Goal: Information Seeking & Learning: Learn about a topic

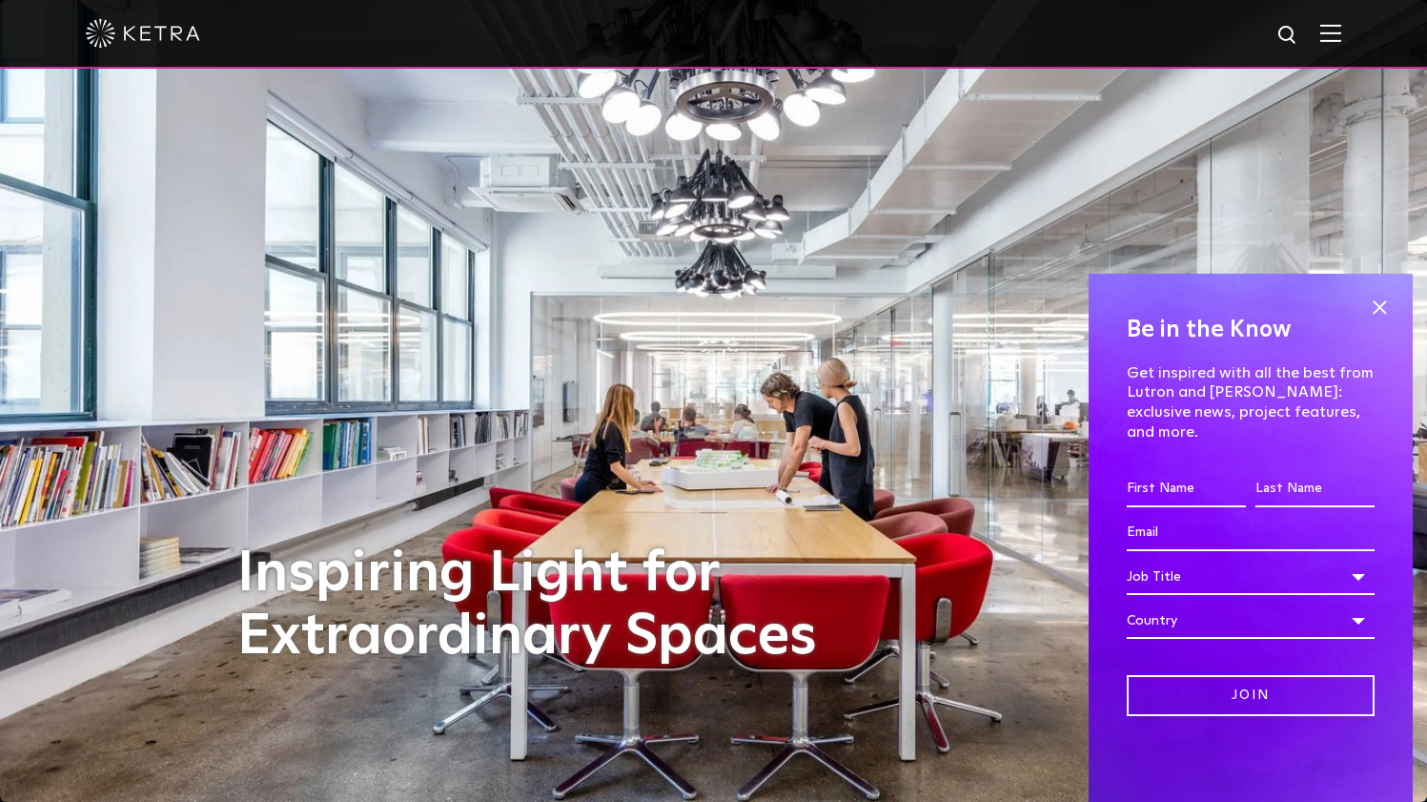
click at [1364, 322] on div "Be in the Know Get inspired with all the best from Lutron and Ketra: exclusive …" at bounding box center [1251, 538] width 324 height 528
click at [1373, 321] on span at bounding box center [1379, 307] width 29 height 29
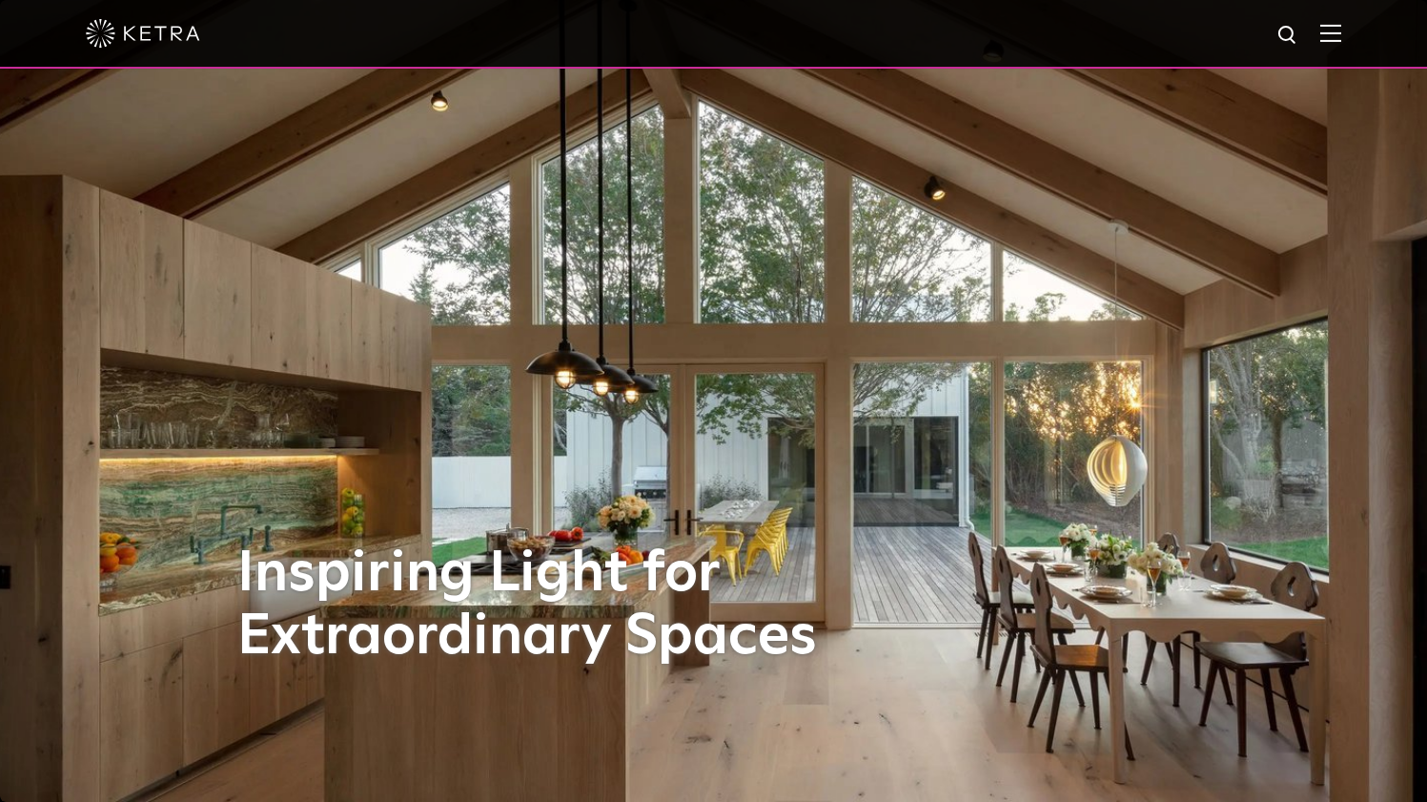
click at [1341, 31] on img at bounding box center [1330, 33] width 21 height 18
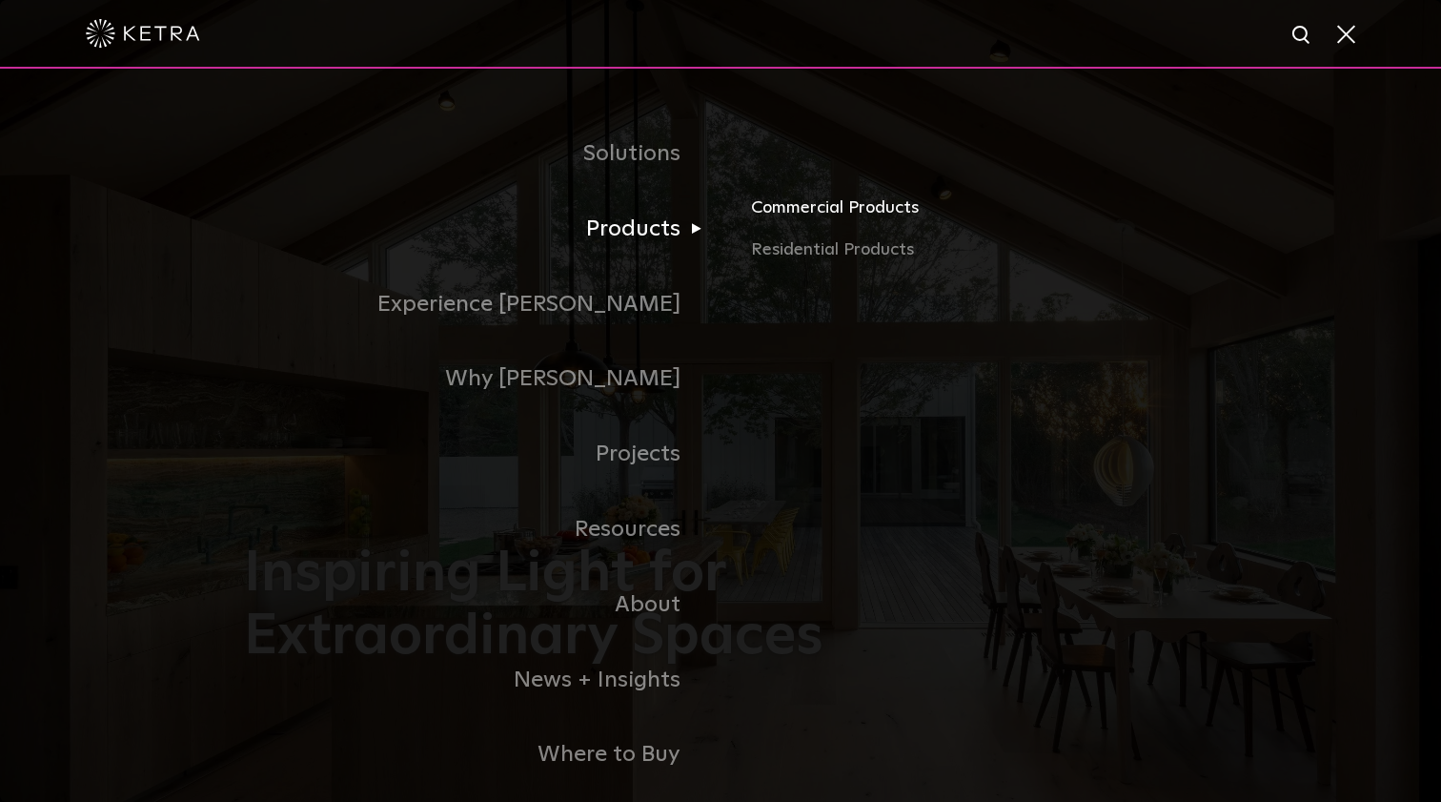
click at [829, 209] on link "Commercial Products" at bounding box center [974, 215] width 446 height 42
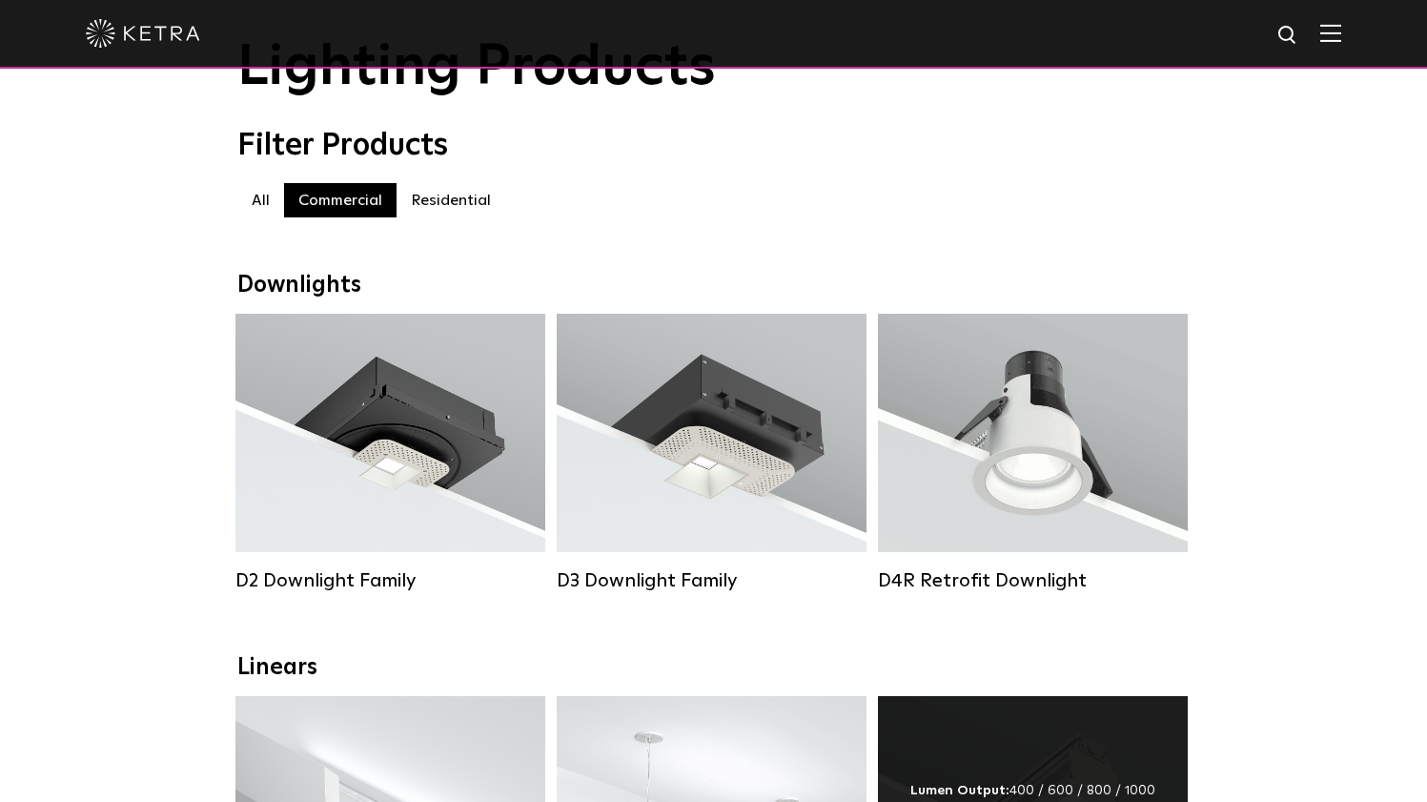
scroll to position [109, 0]
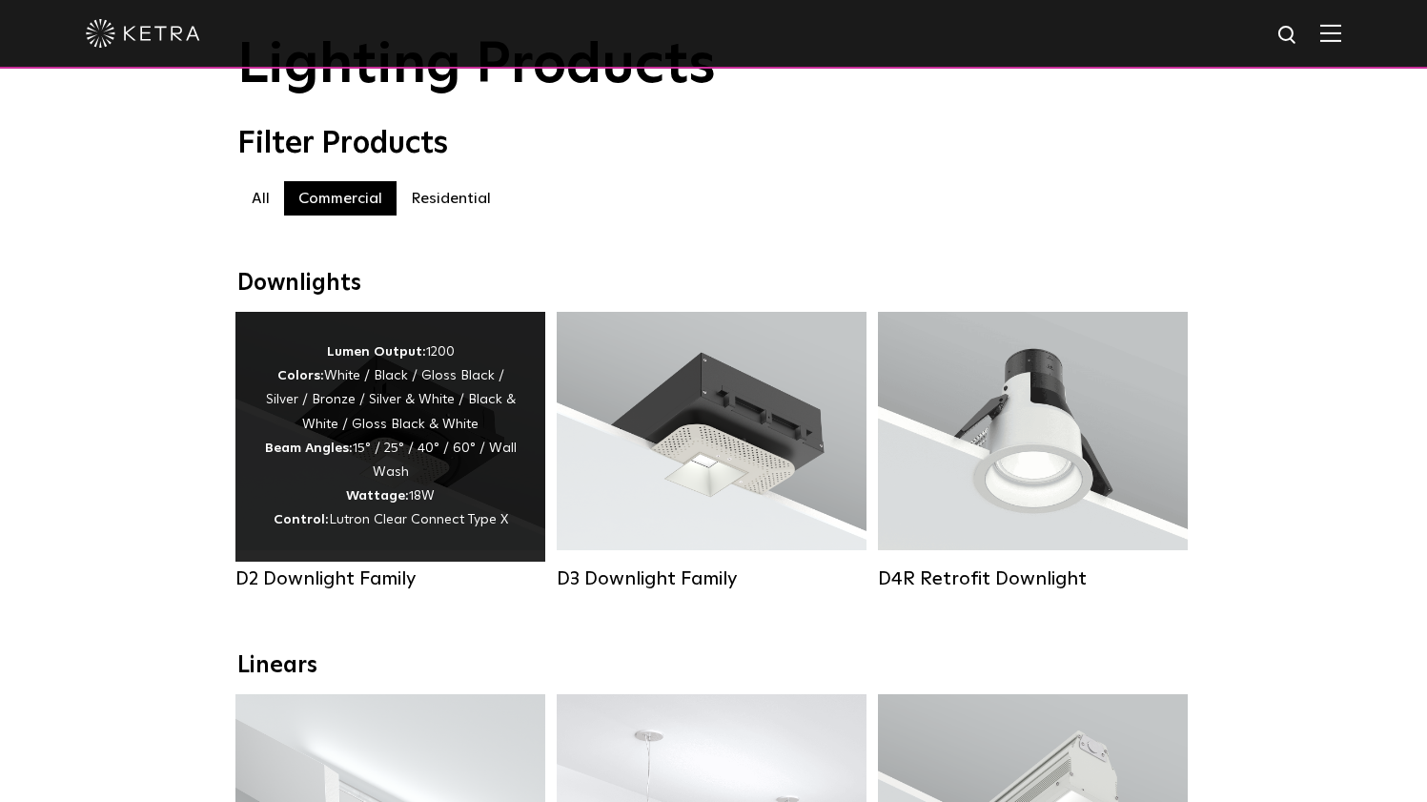
click at [447, 514] on span "Lutron Clear Connect Type X" at bounding box center [418, 519] width 179 height 13
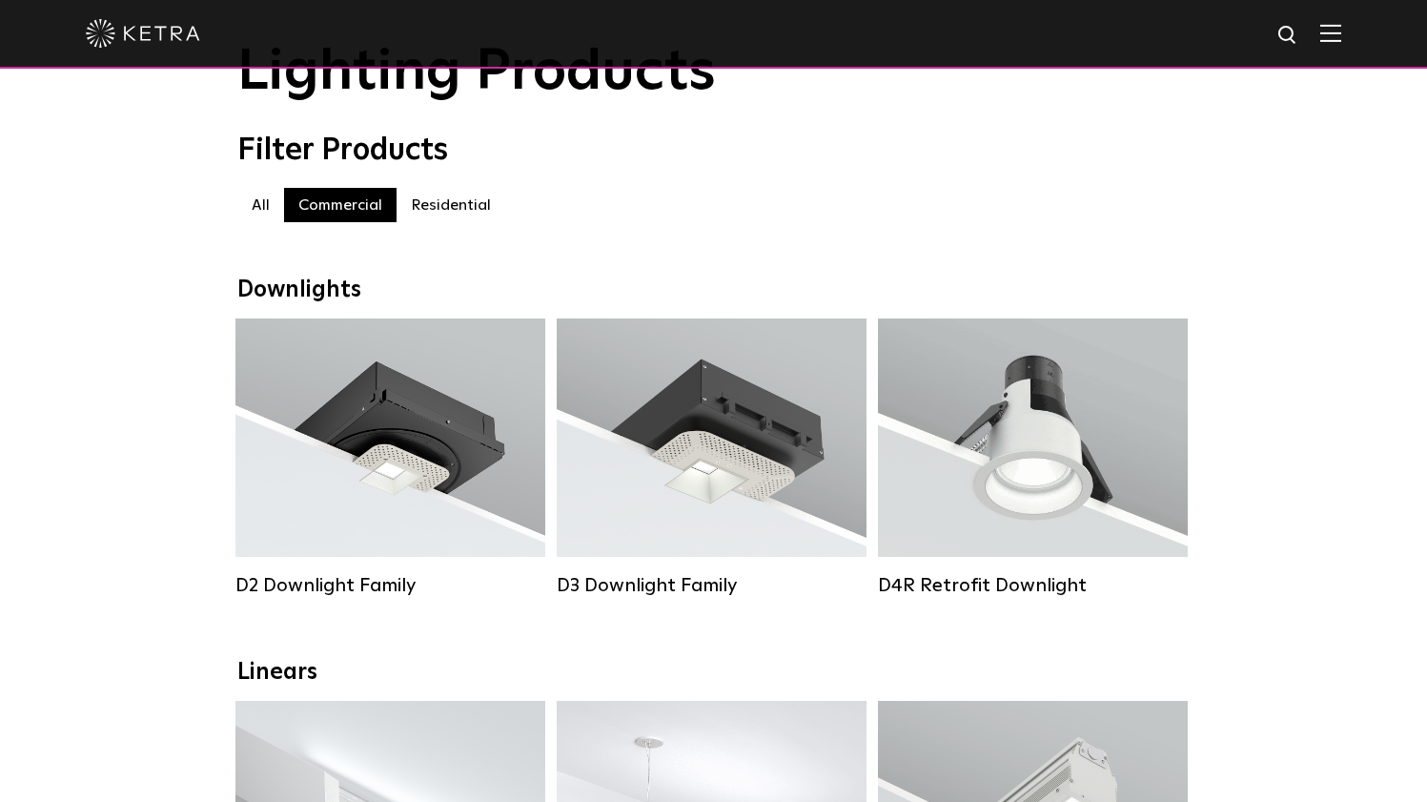
scroll to position [98, 0]
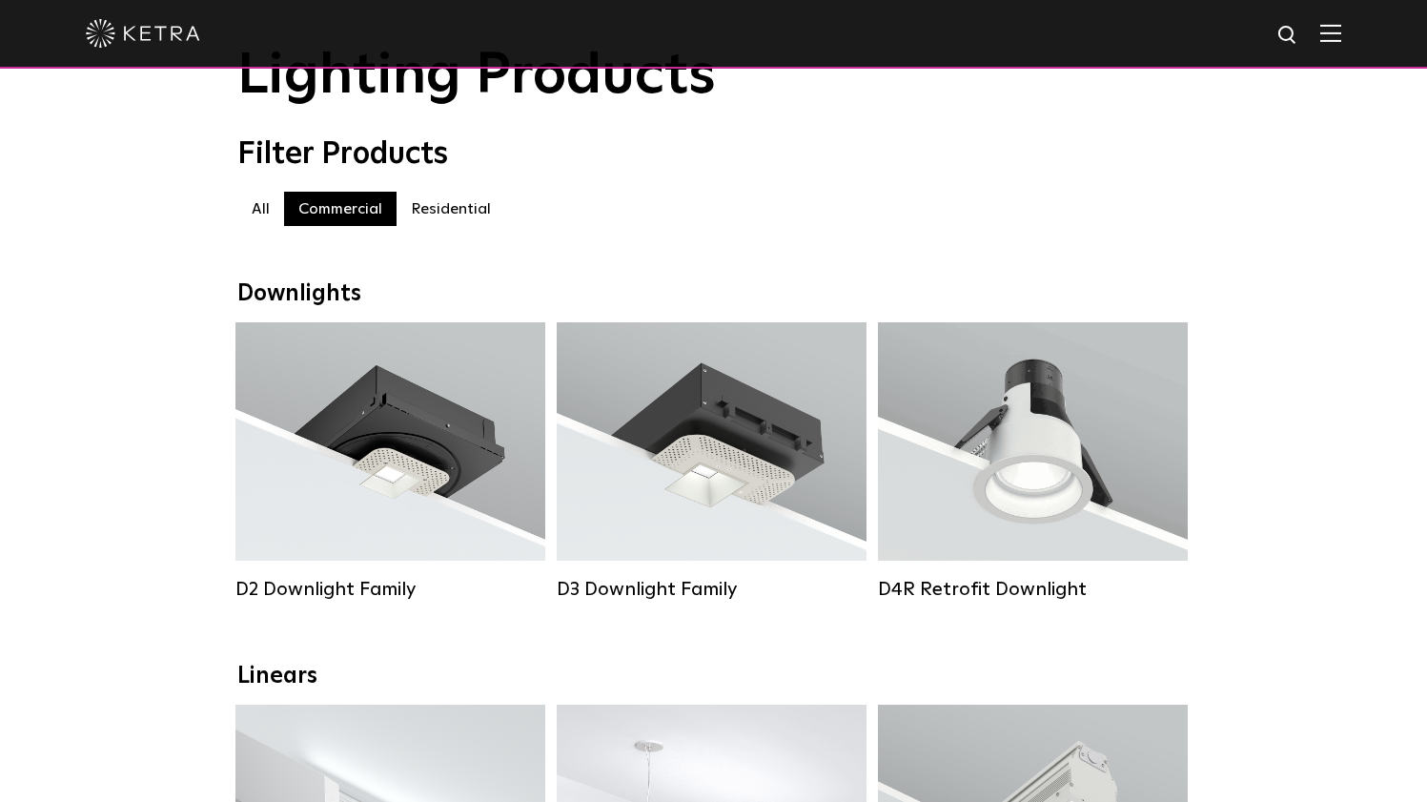
click at [447, 225] on label "Residential" at bounding box center [451, 209] width 109 height 34
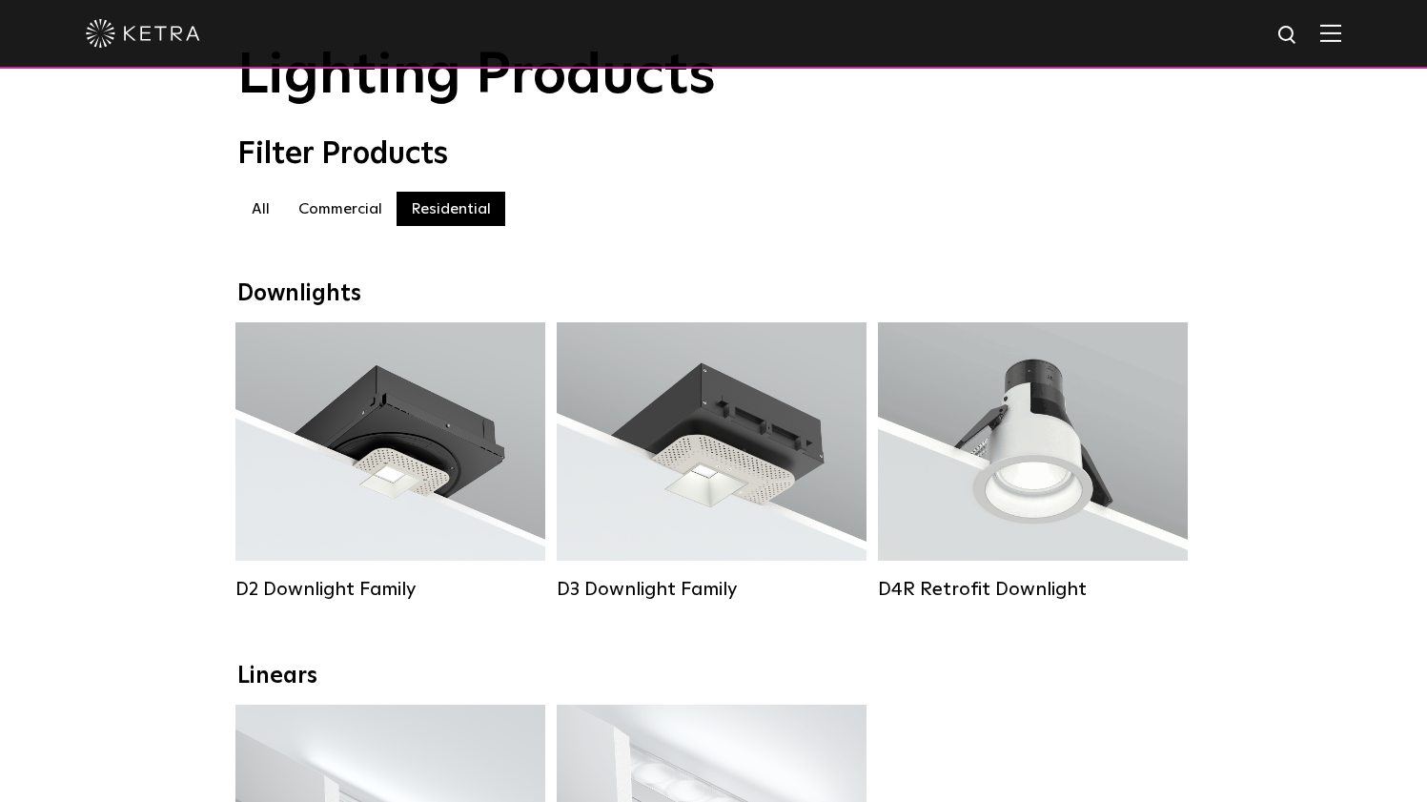
click at [441, 208] on label "Residential" at bounding box center [451, 209] width 109 height 34
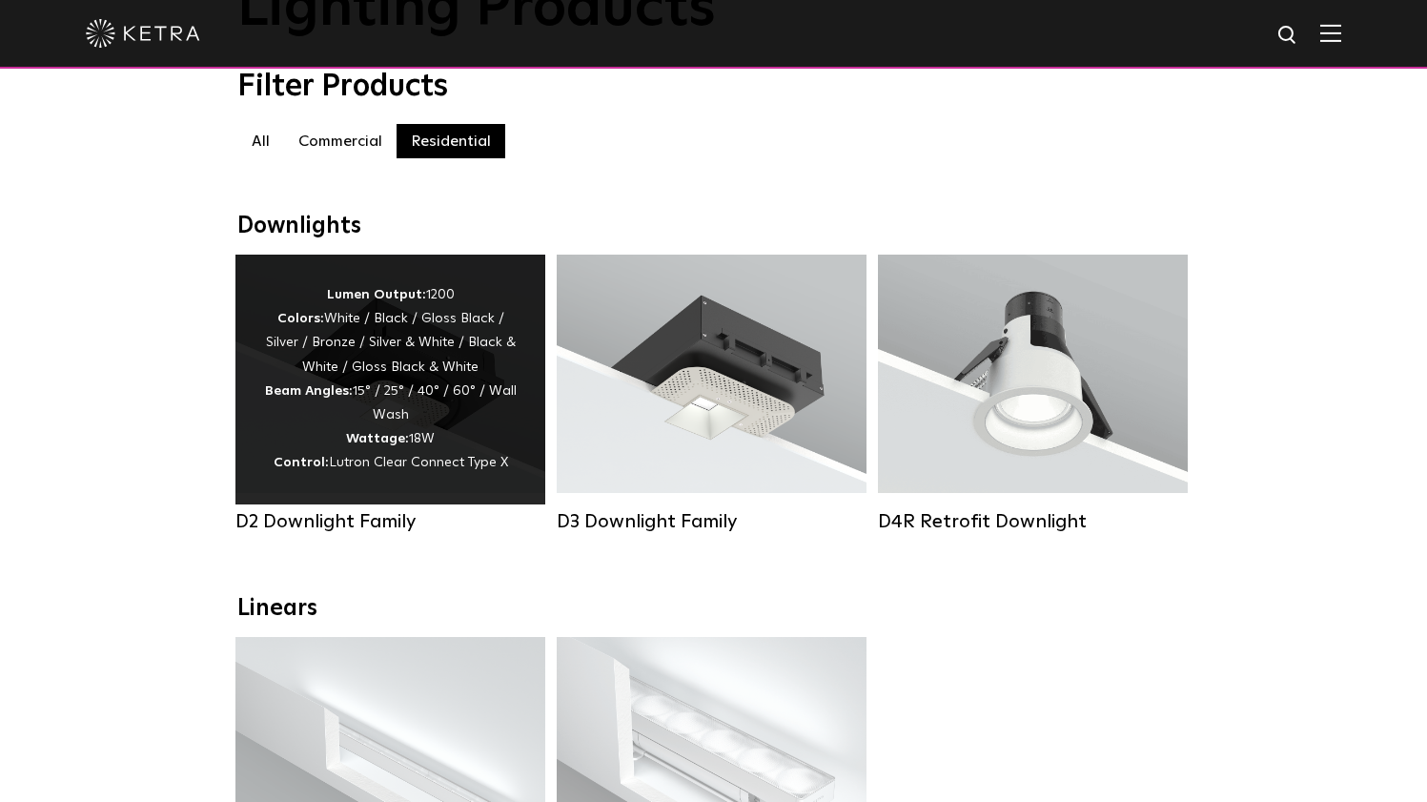
scroll to position [151, 0]
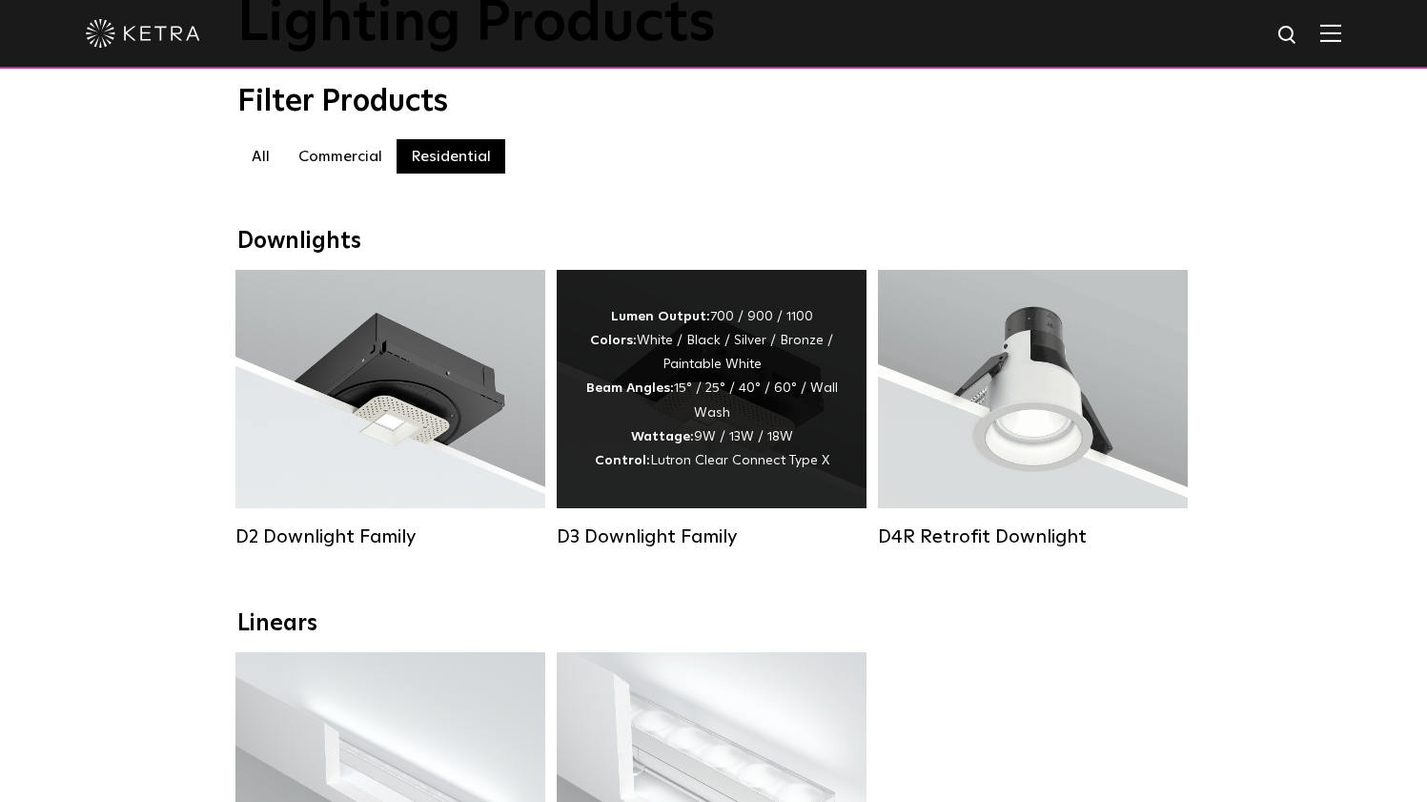
click at [739, 378] on div "Lumen Output: 700 / 900 / 1100 Colors: White / Black / Silver / Bronze / Painta…" at bounding box center [711, 389] width 253 height 168
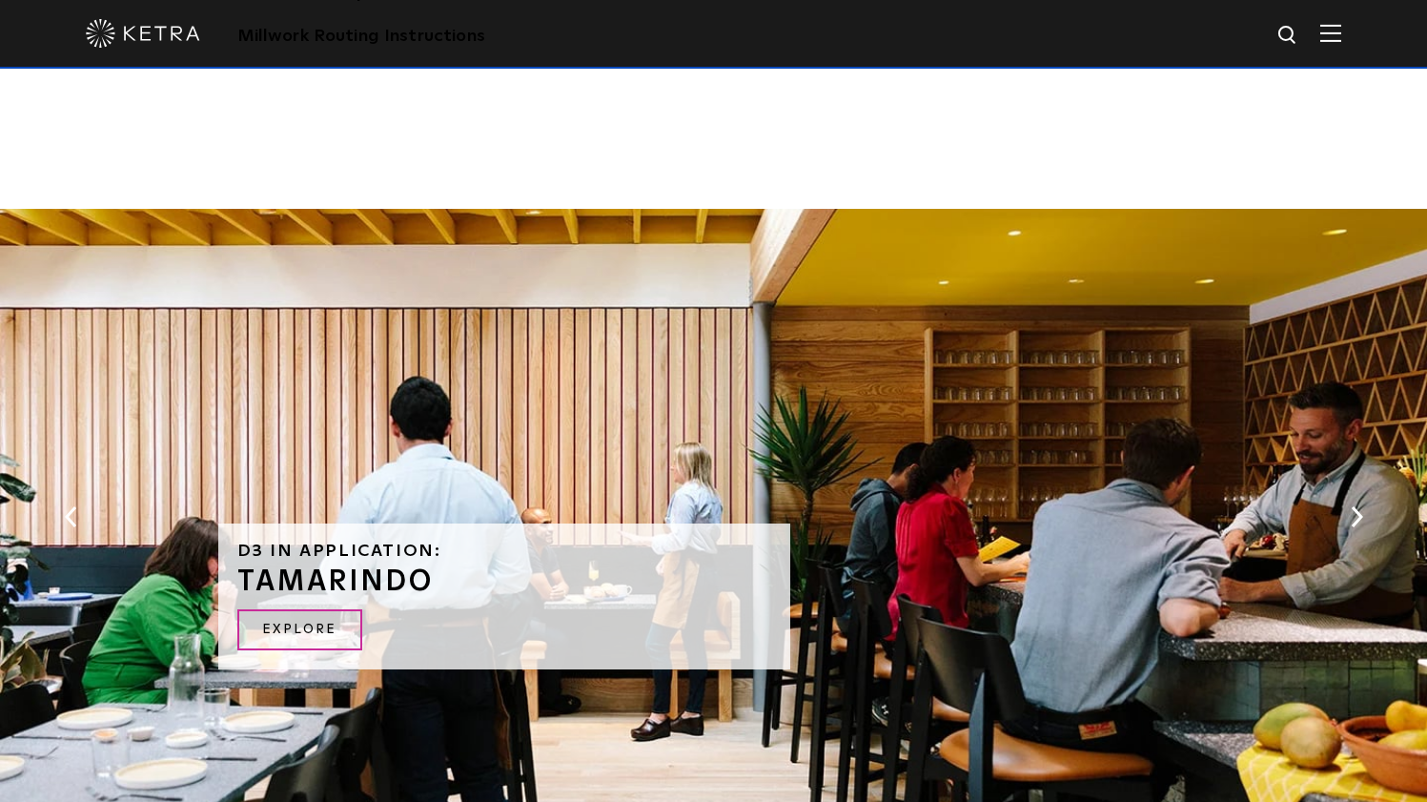
scroll to position [3443, 0]
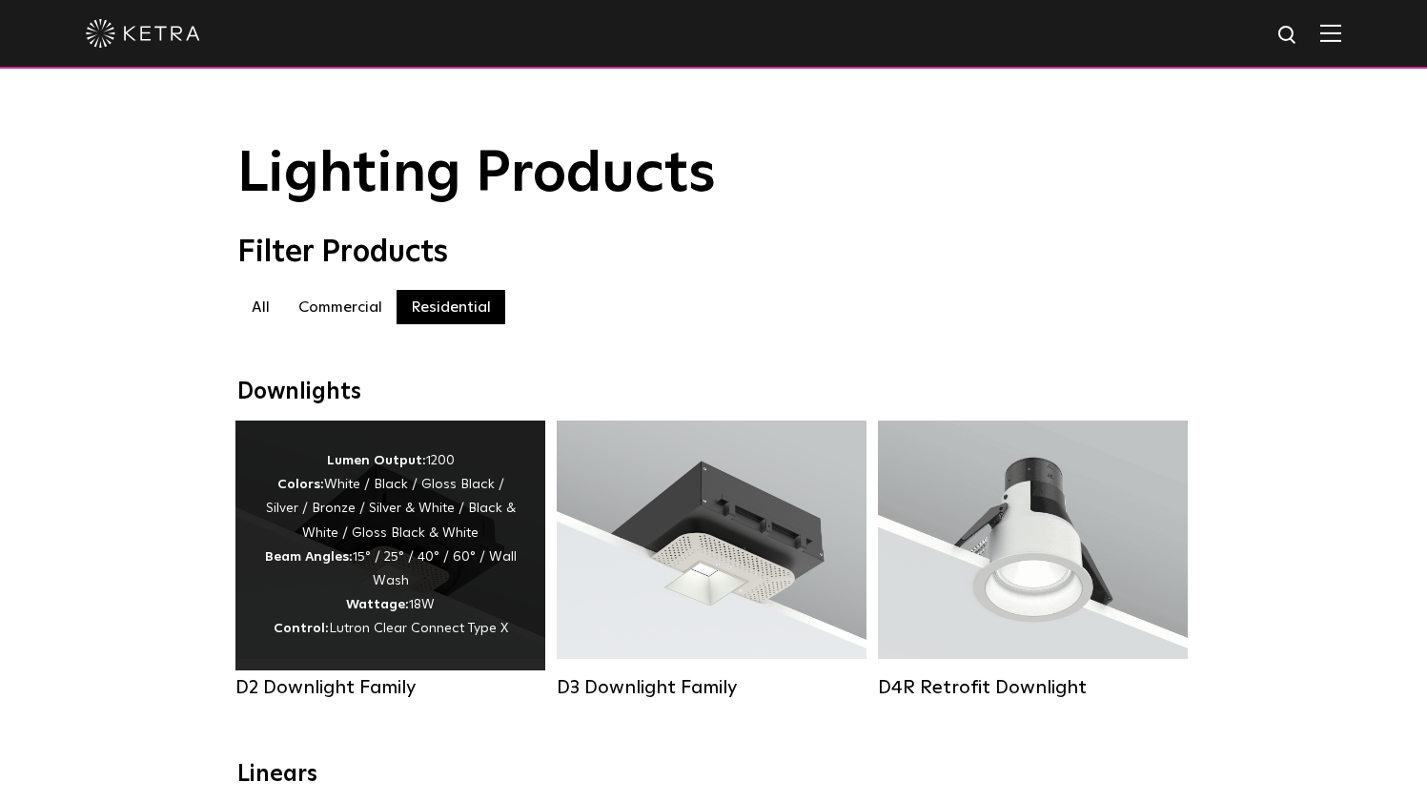
click at [457, 504] on div "Lumen Output: 1200 Colors: White / Black / Gloss Black / Silver / Bronze / Silv…" at bounding box center [390, 545] width 253 height 193
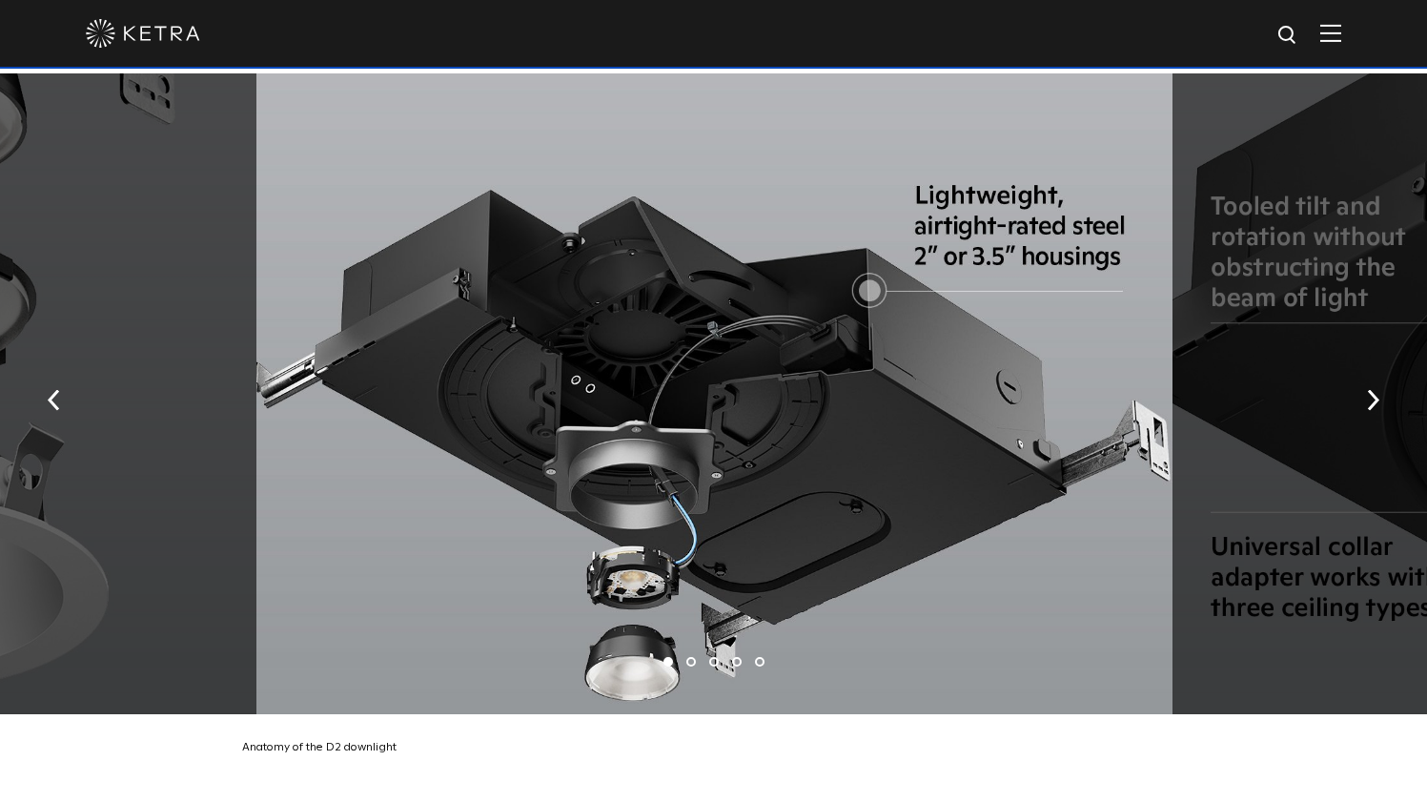
scroll to position [3358, 0]
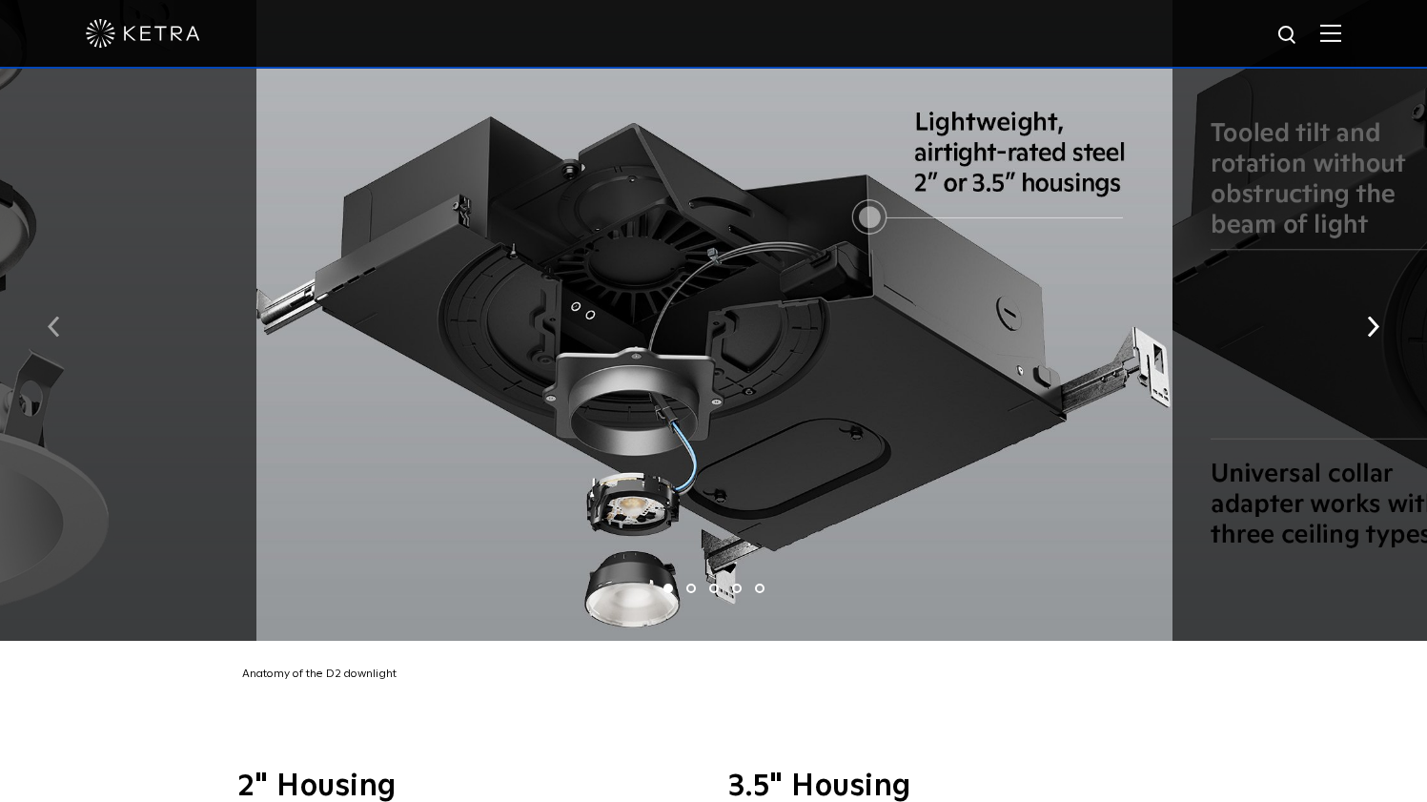
click at [47, 302] on button "button" at bounding box center [53, 325] width 41 height 66
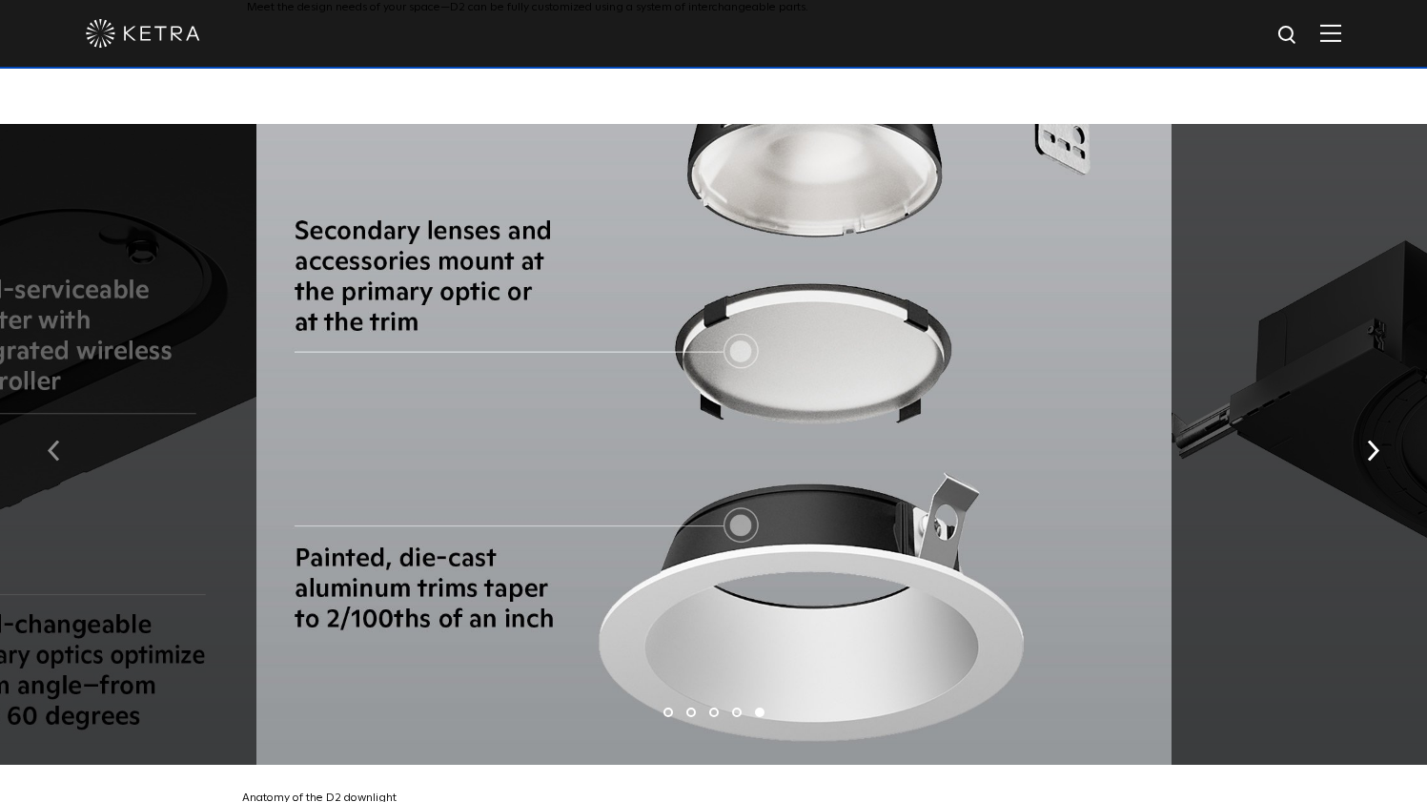
scroll to position [3210, 0]
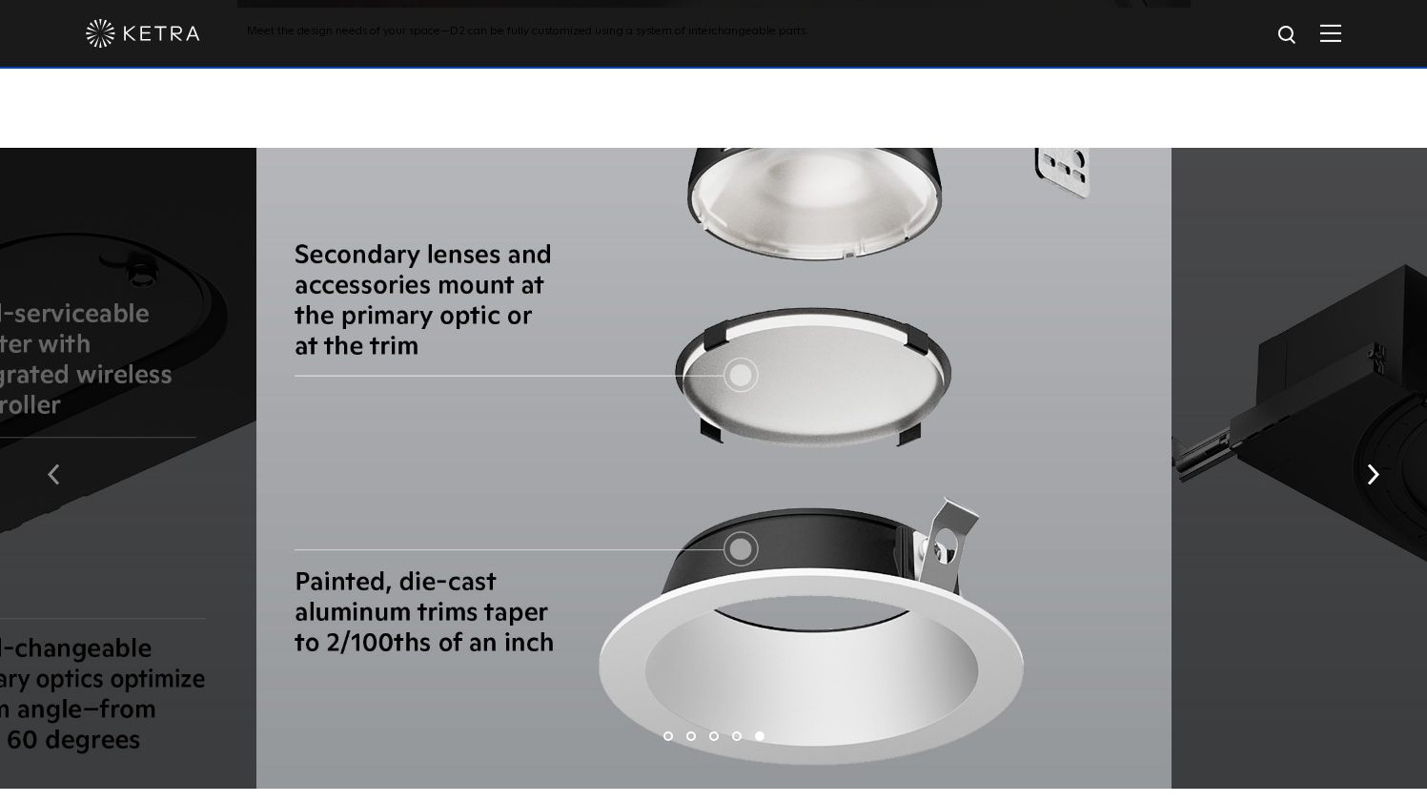
click at [55, 439] on button "button" at bounding box center [53, 472] width 41 height 66
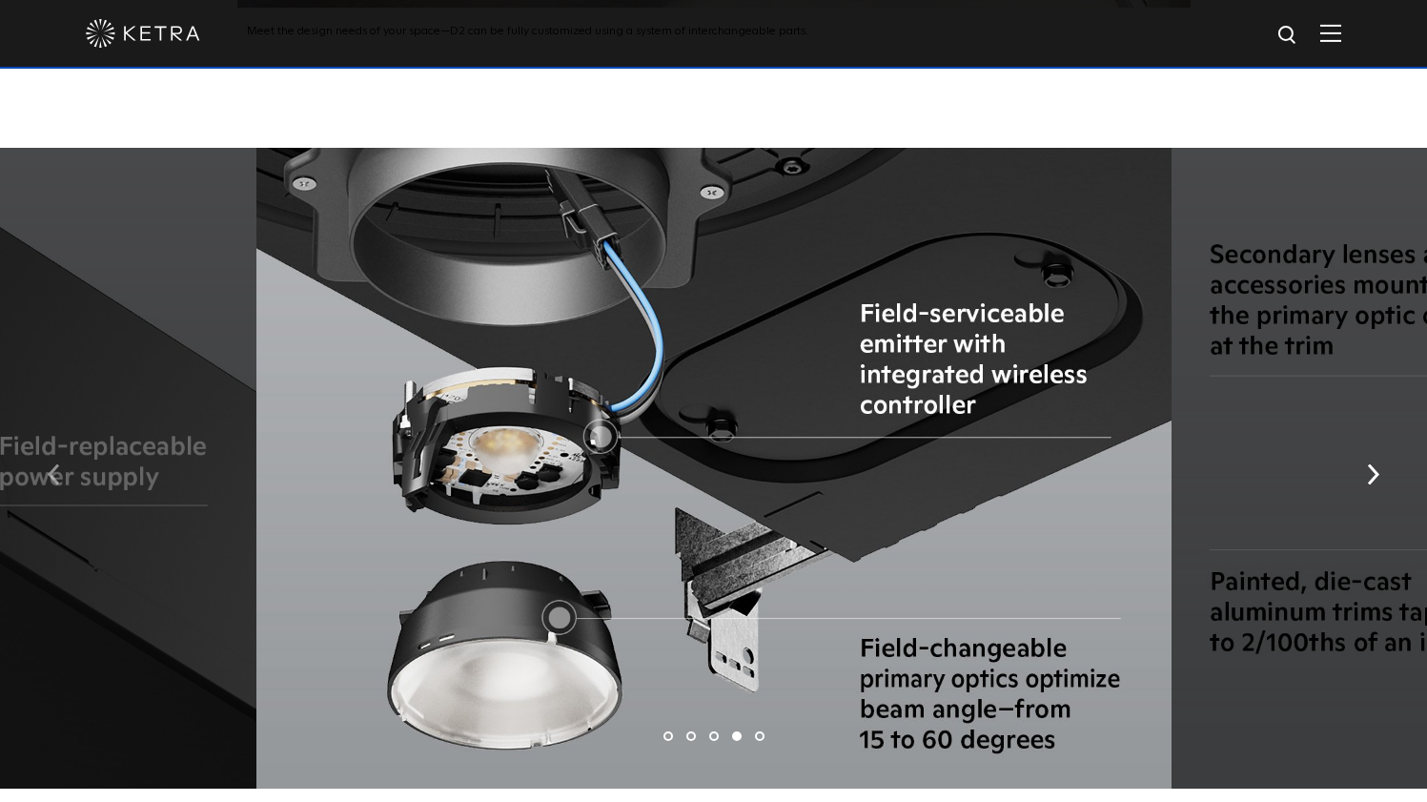
click at [55, 439] on button "button" at bounding box center [53, 472] width 41 height 66
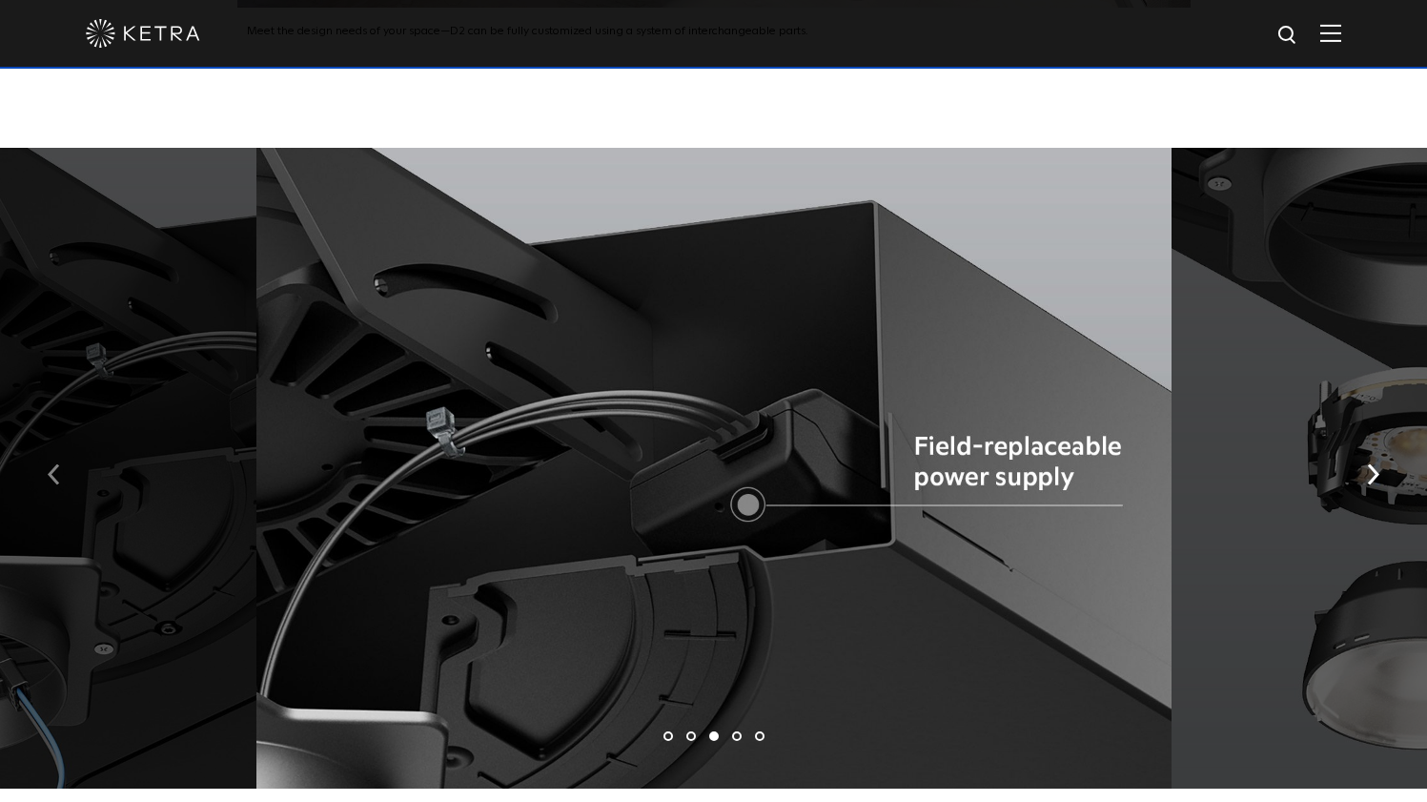
click at [55, 439] on button "button" at bounding box center [53, 472] width 41 height 66
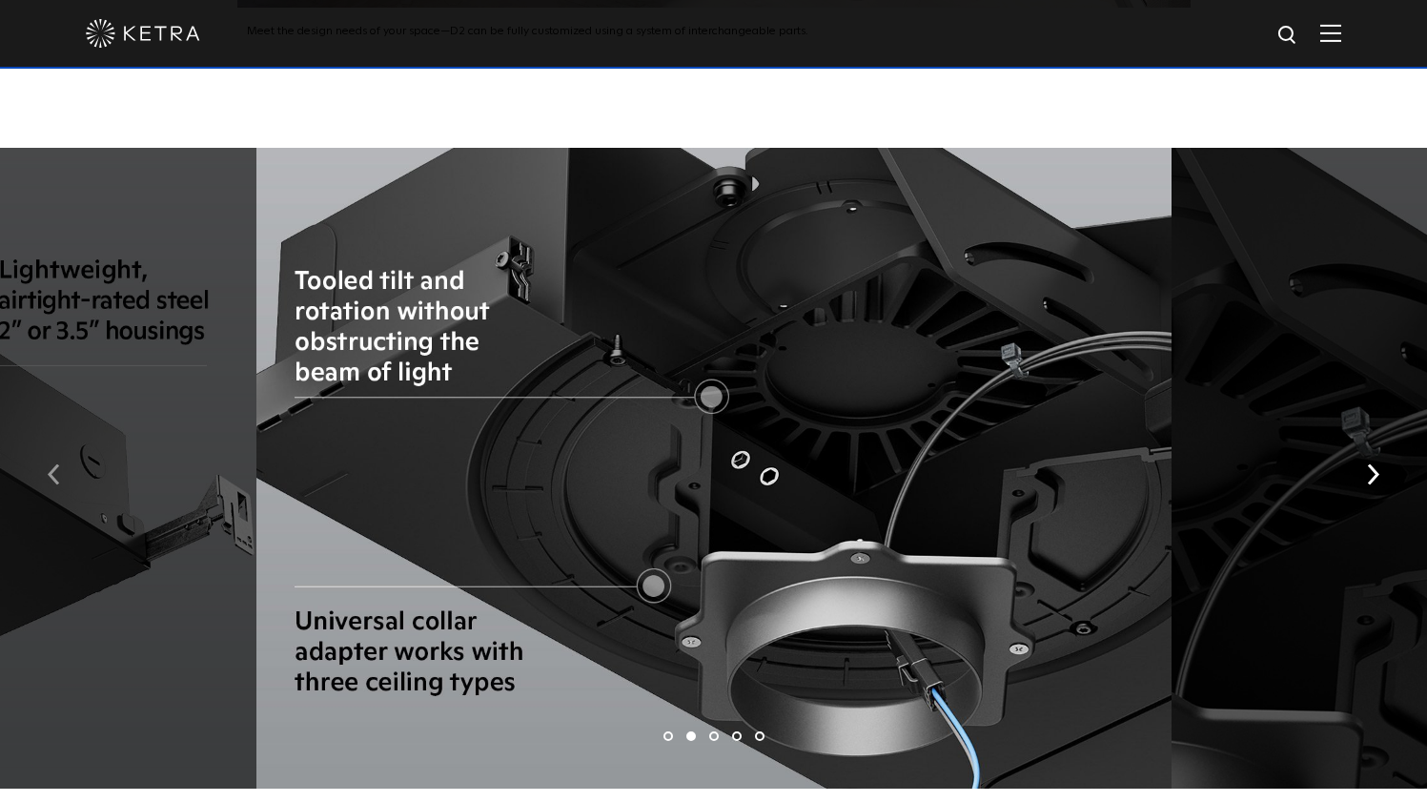
click at [55, 439] on button "button" at bounding box center [53, 472] width 41 height 66
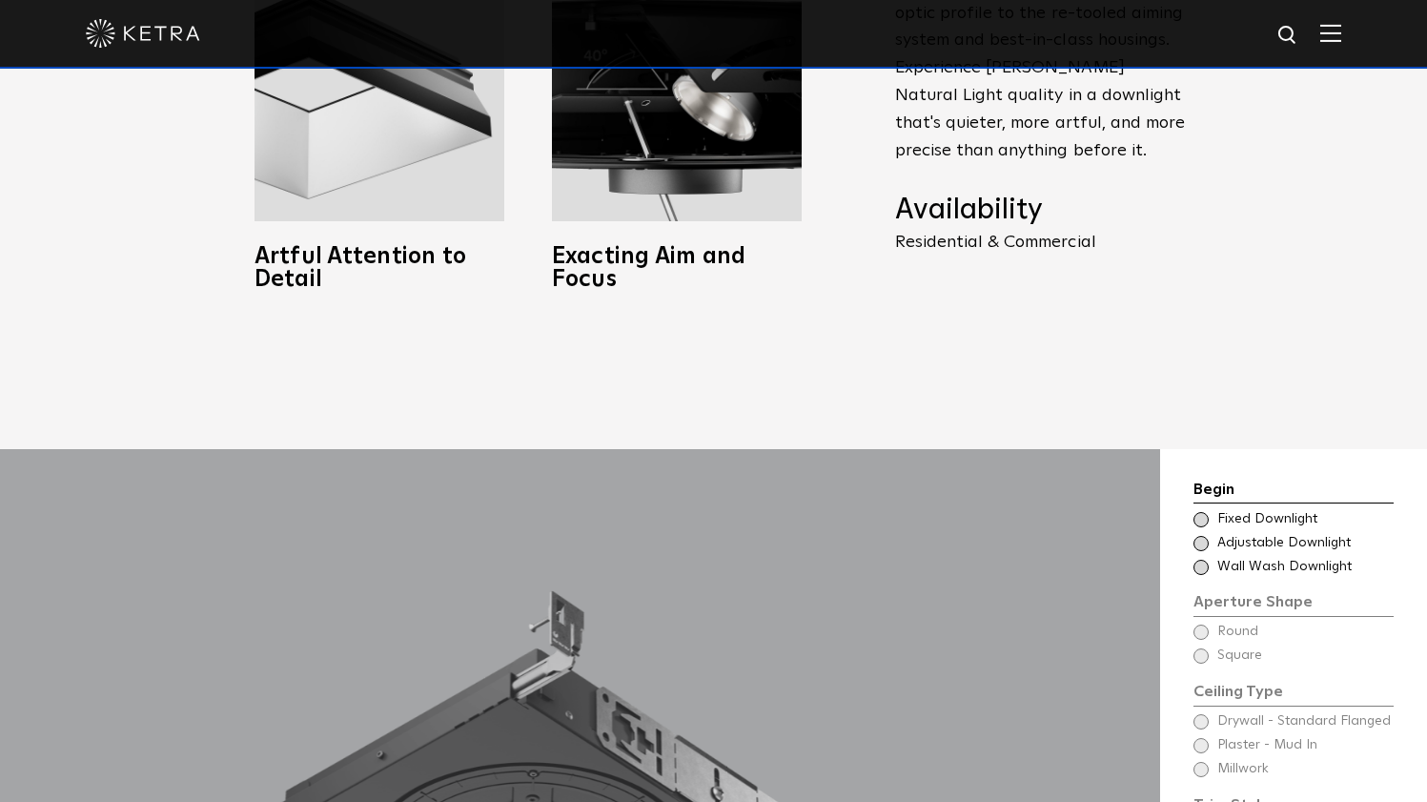
scroll to position [519, 0]
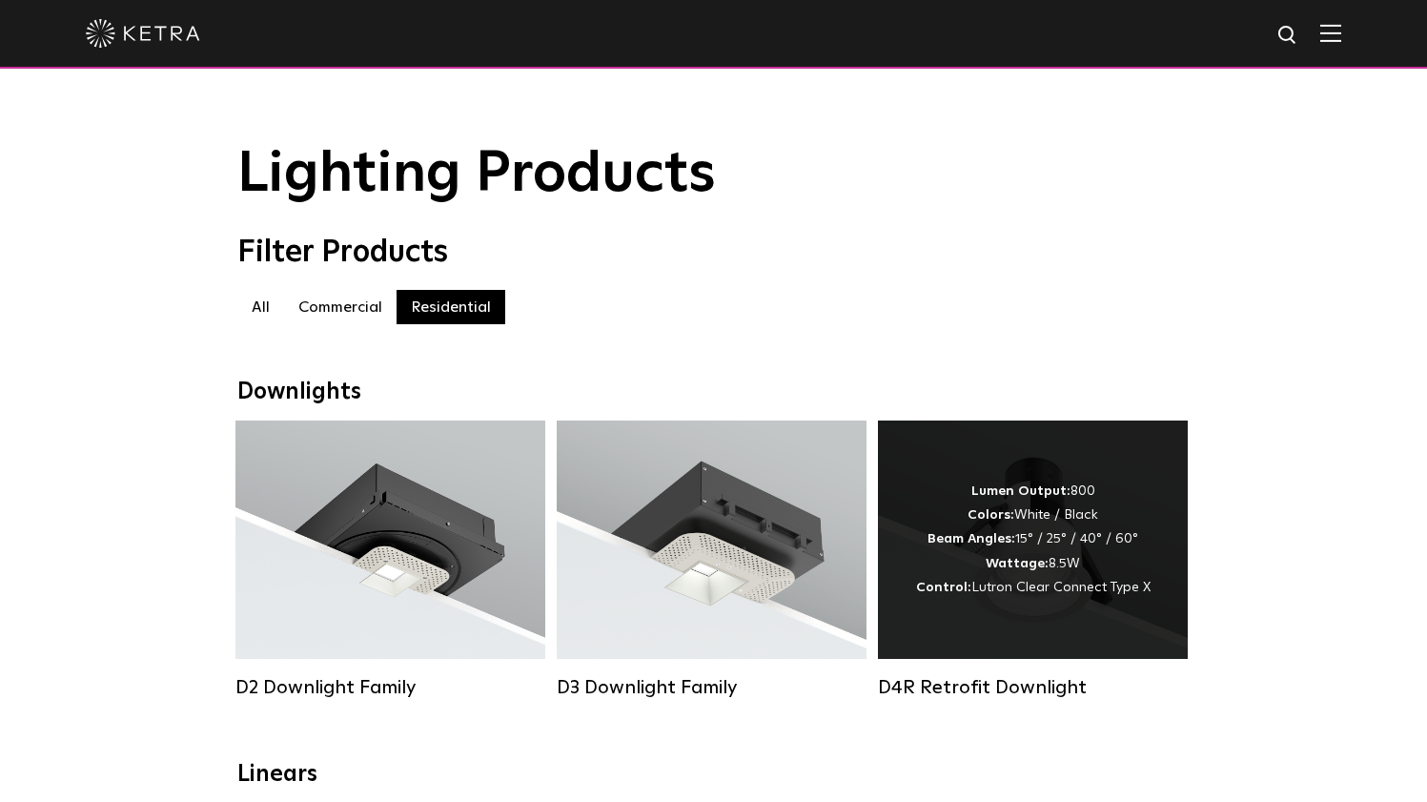
click at [948, 690] on div "D4R Retrofit Downlight" at bounding box center [1033, 687] width 310 height 23
click at [977, 688] on div "D4R Retrofit Downlight" at bounding box center [1033, 687] width 310 height 23
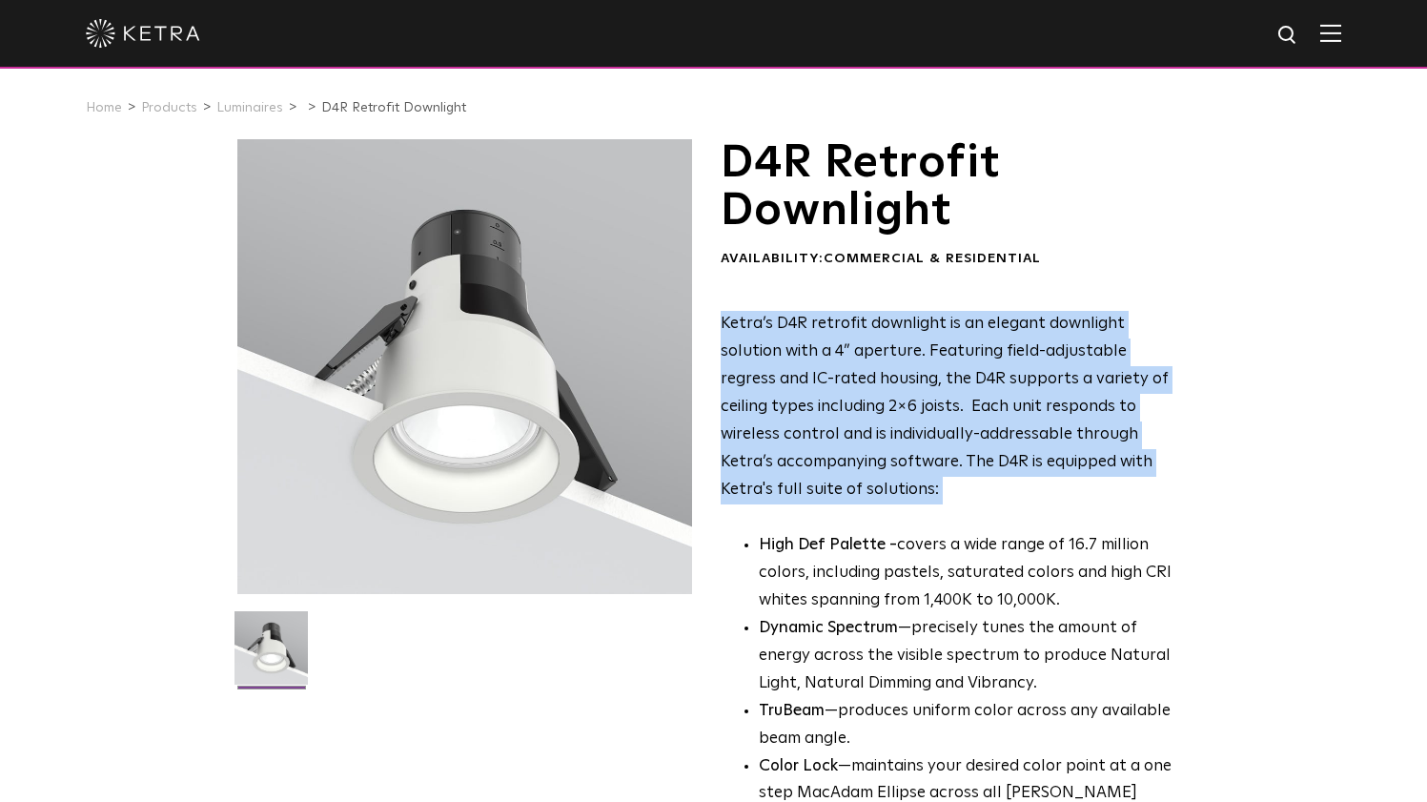
drag, startPoint x: 703, startPoint y: 309, endPoint x: 880, endPoint y: 517, distance: 272.5
click at [880, 517] on div "D4R Retrofit Downlight Availability: Commercial & Residential Ketra’s D4R retro…" at bounding box center [713, 629] width 953 height 981
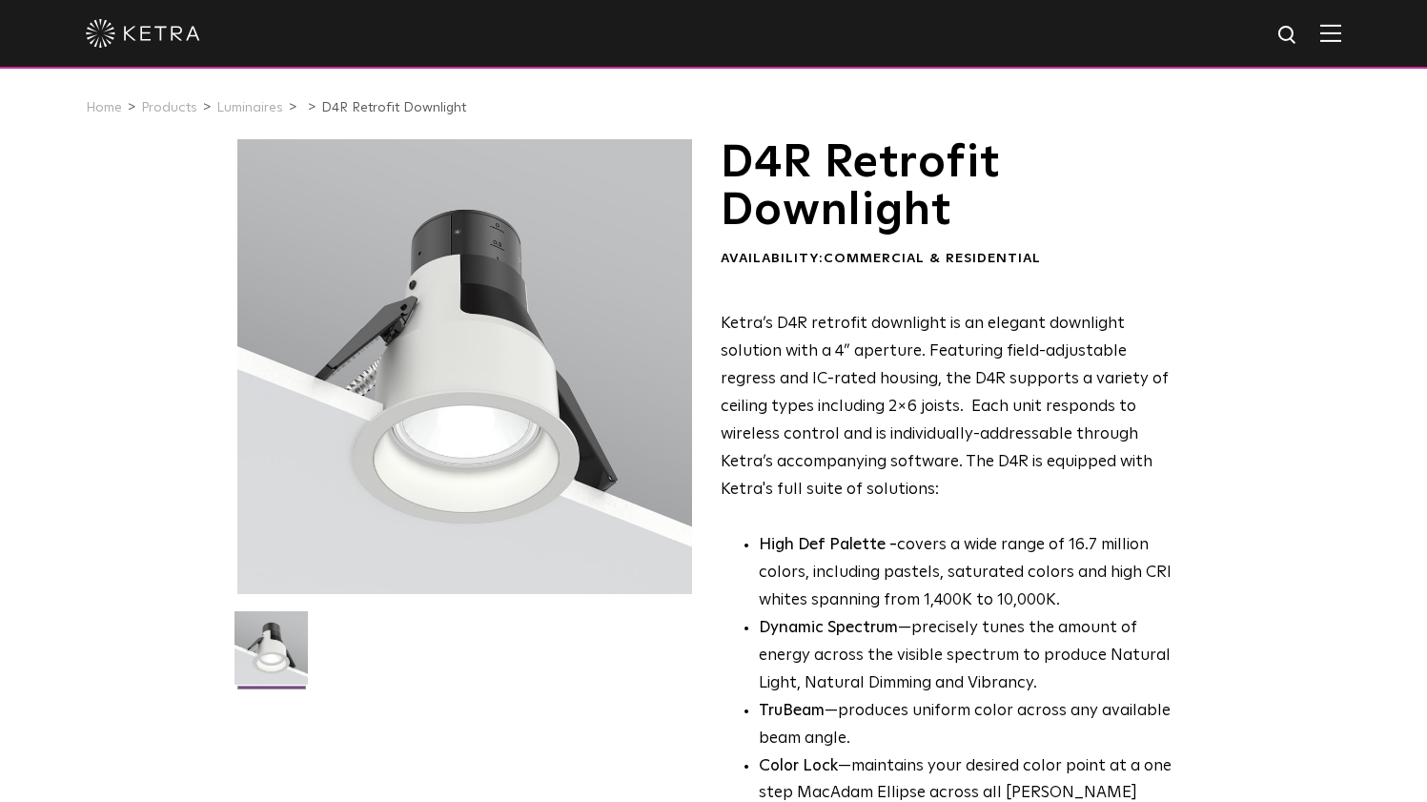
click at [851, 517] on div "Ketra’s D4R retrofit downlight is an elegant downlight solution with a 4” apert…" at bounding box center [953, 636] width 464 height 651
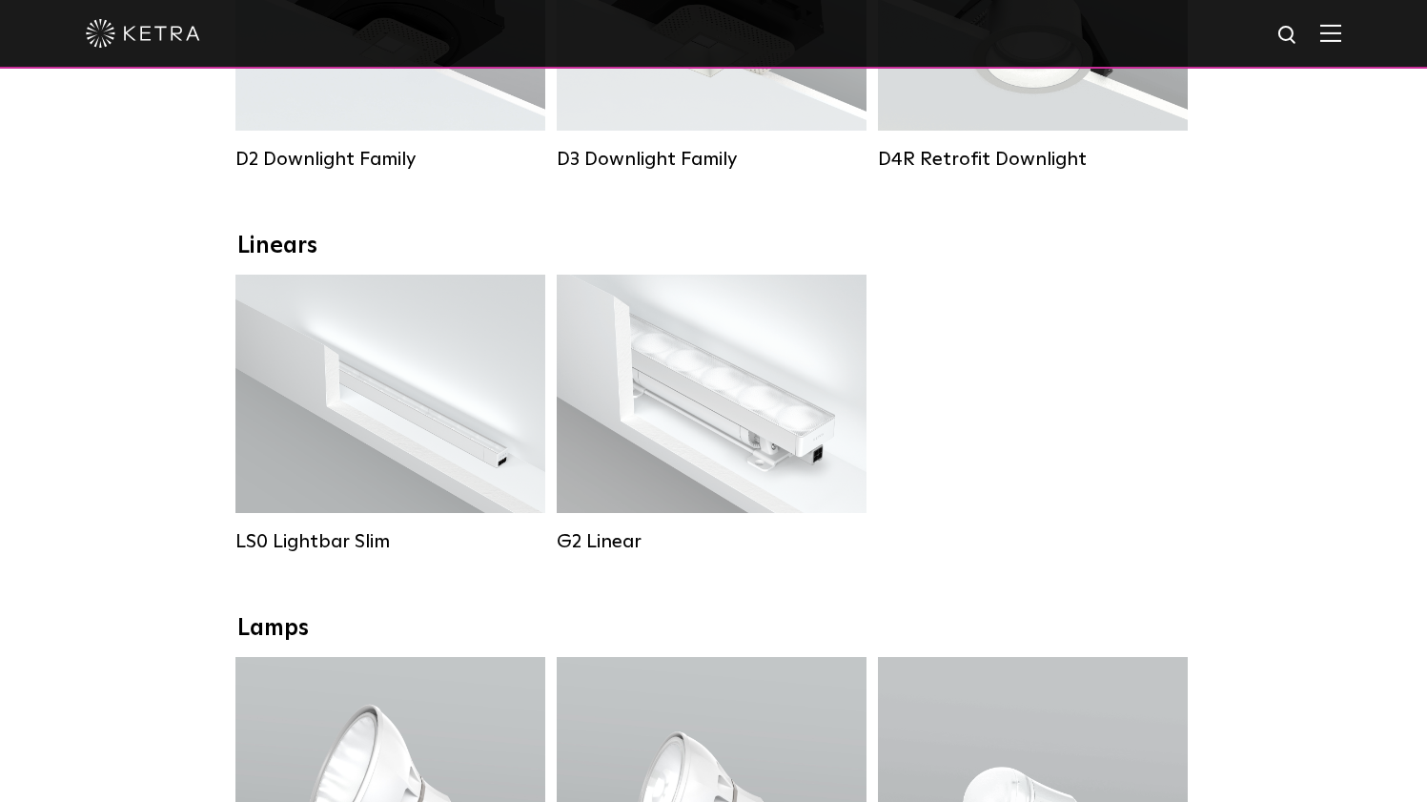
scroll to position [545, 0]
